Goal: Use online tool/utility

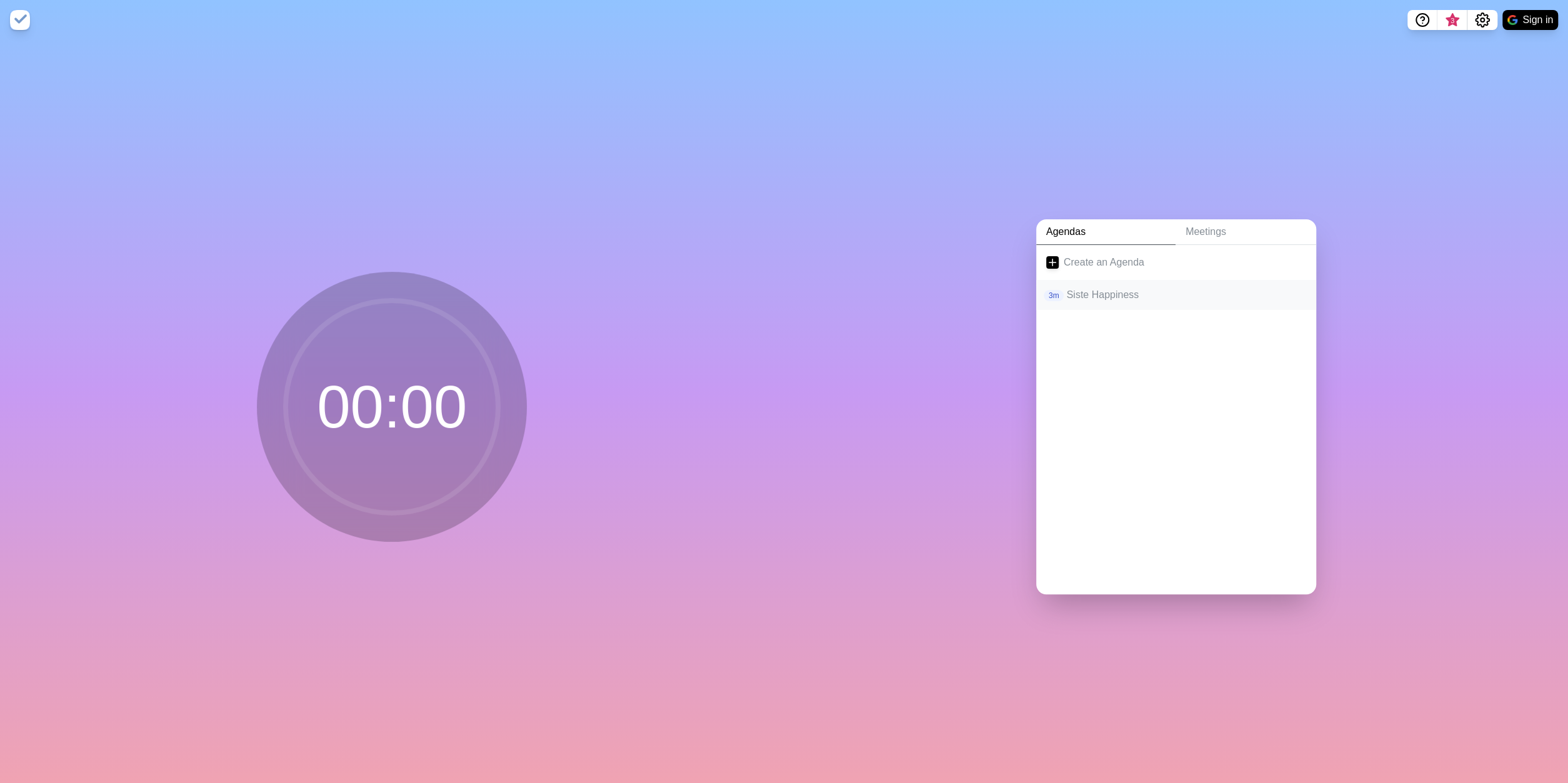
click at [1118, 296] on p "Siste Happiness" at bounding box center [1186, 295] width 240 height 15
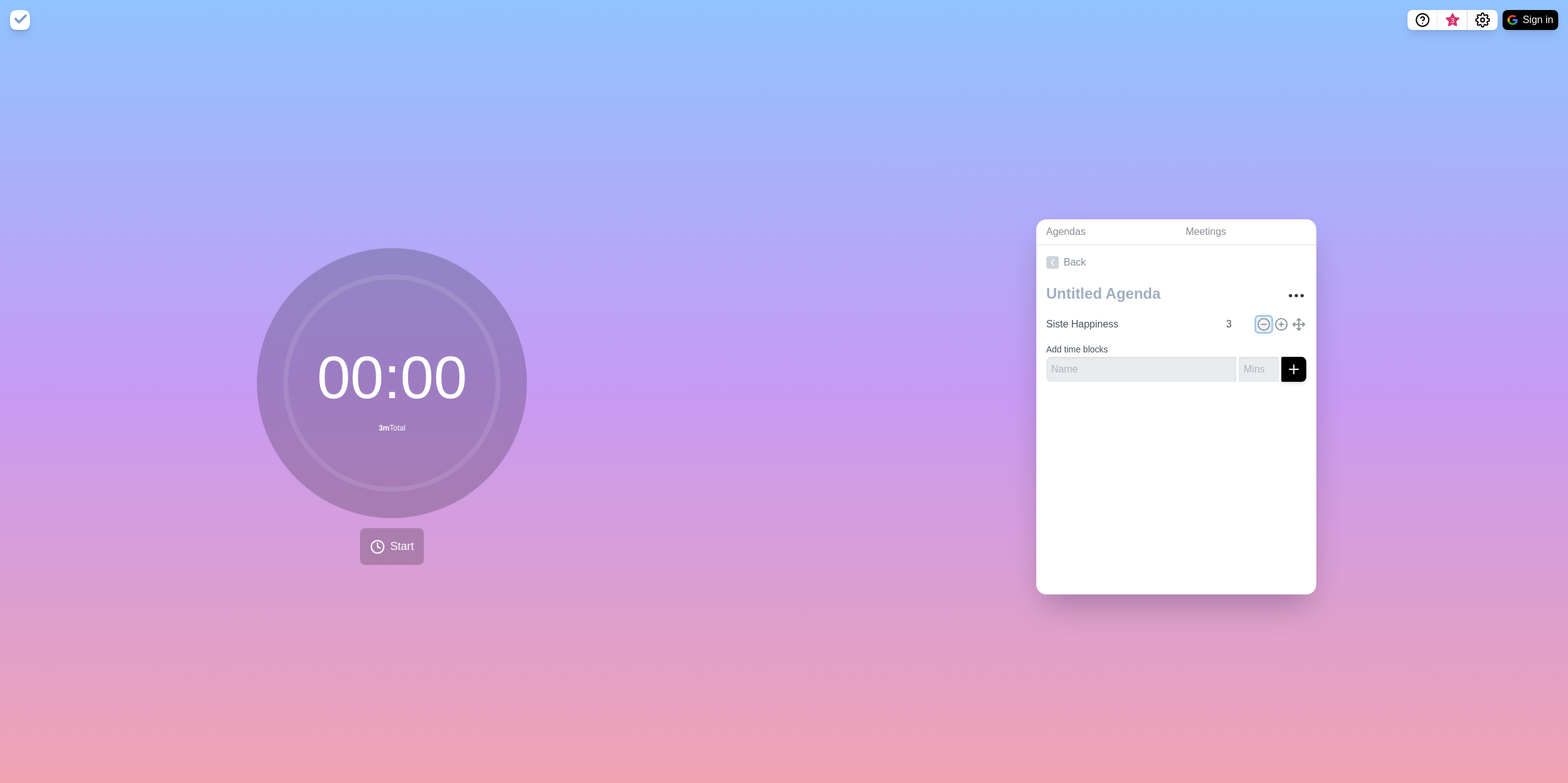
click at [1266, 324] on line at bounding box center [1263, 324] width 4 height 0
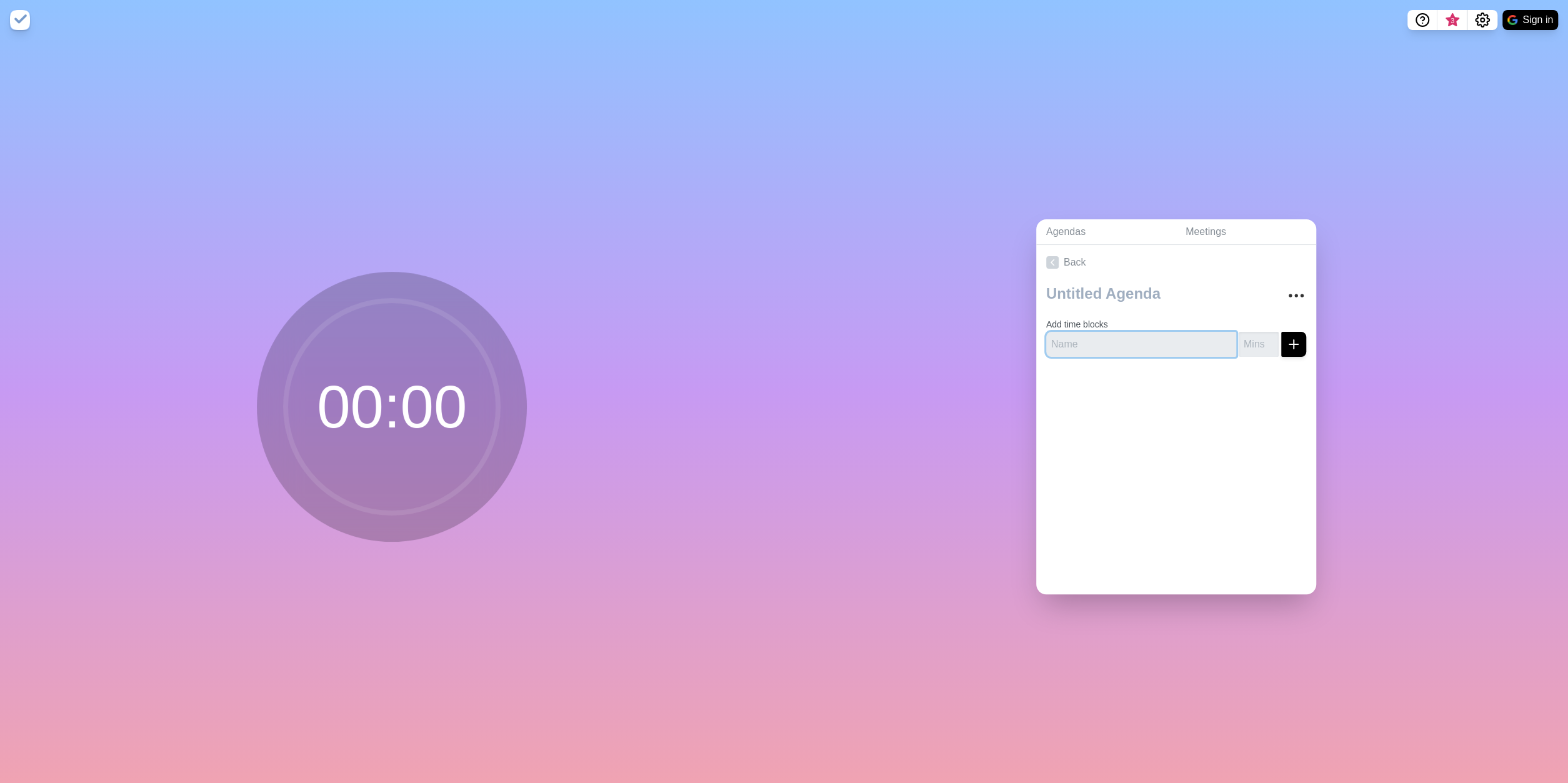
click at [1079, 334] on input "text" at bounding box center [1141, 343] width 190 height 25
type input "Sister Brenda"
click at [1299, 340] on icon "submit" at bounding box center [1294, 344] width 15 height 15
click at [1298, 340] on icon "submit" at bounding box center [1294, 344] width 15 height 15
click at [1254, 340] on input "number" at bounding box center [1259, 343] width 40 height 25
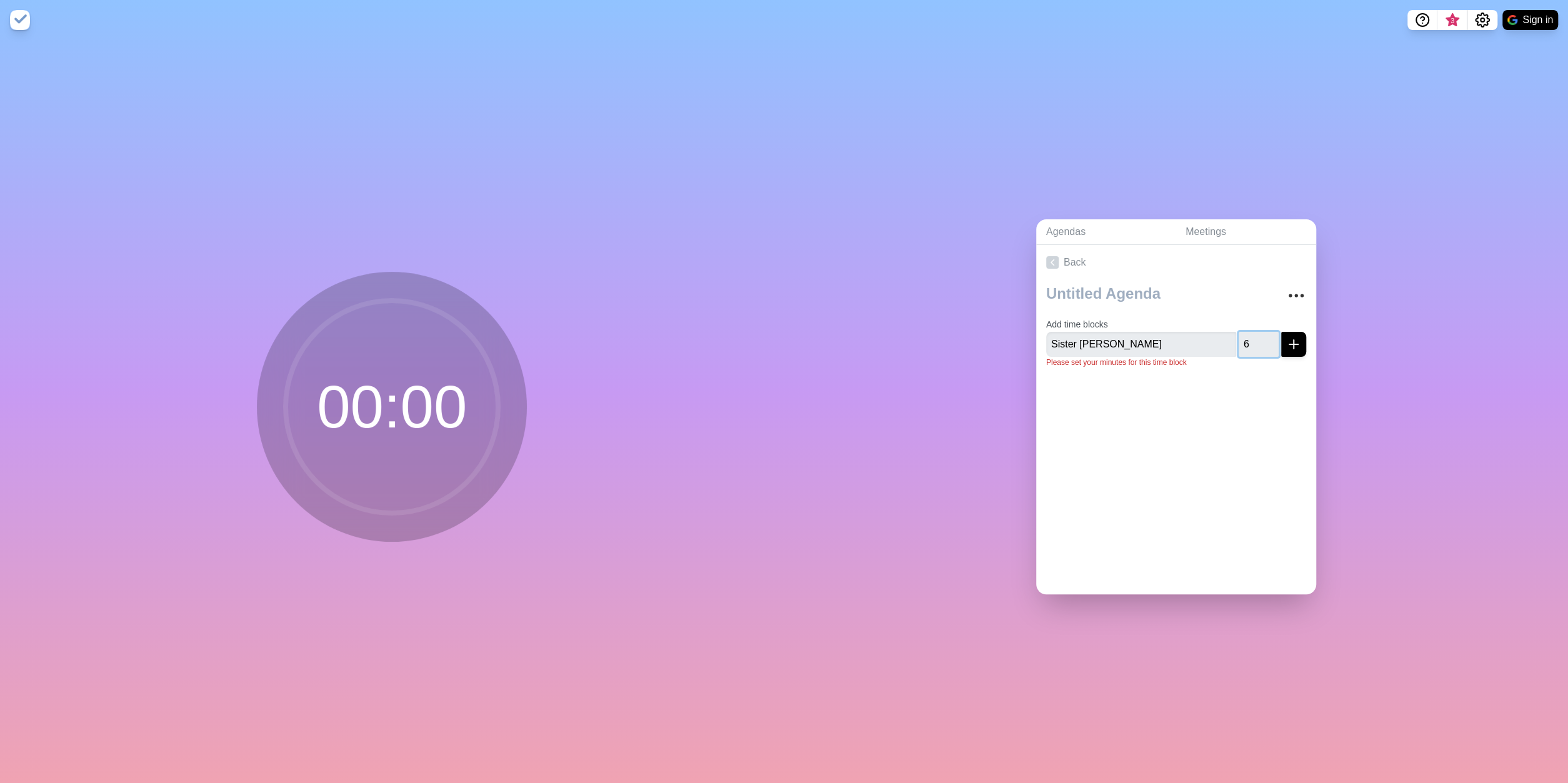
type input "6"
click at [1284, 372] on div "Add time blocks Sister Brenda 6 Please set your minutes for this time block" at bounding box center [1176, 328] width 280 height 98
